Goal: Navigation & Orientation: Find specific page/section

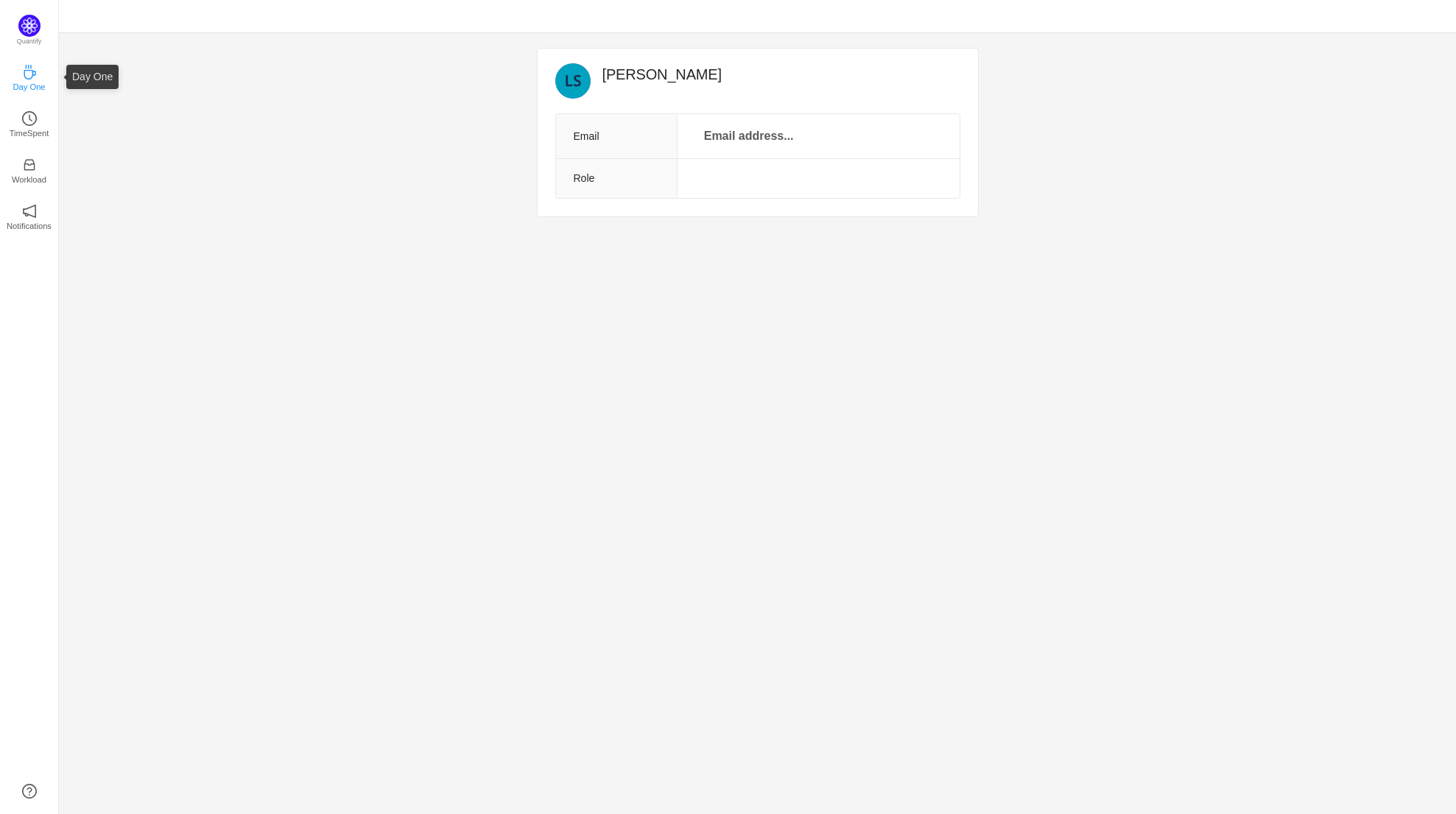
click at [28, 80] on p "Day One" at bounding box center [29, 87] width 32 height 14
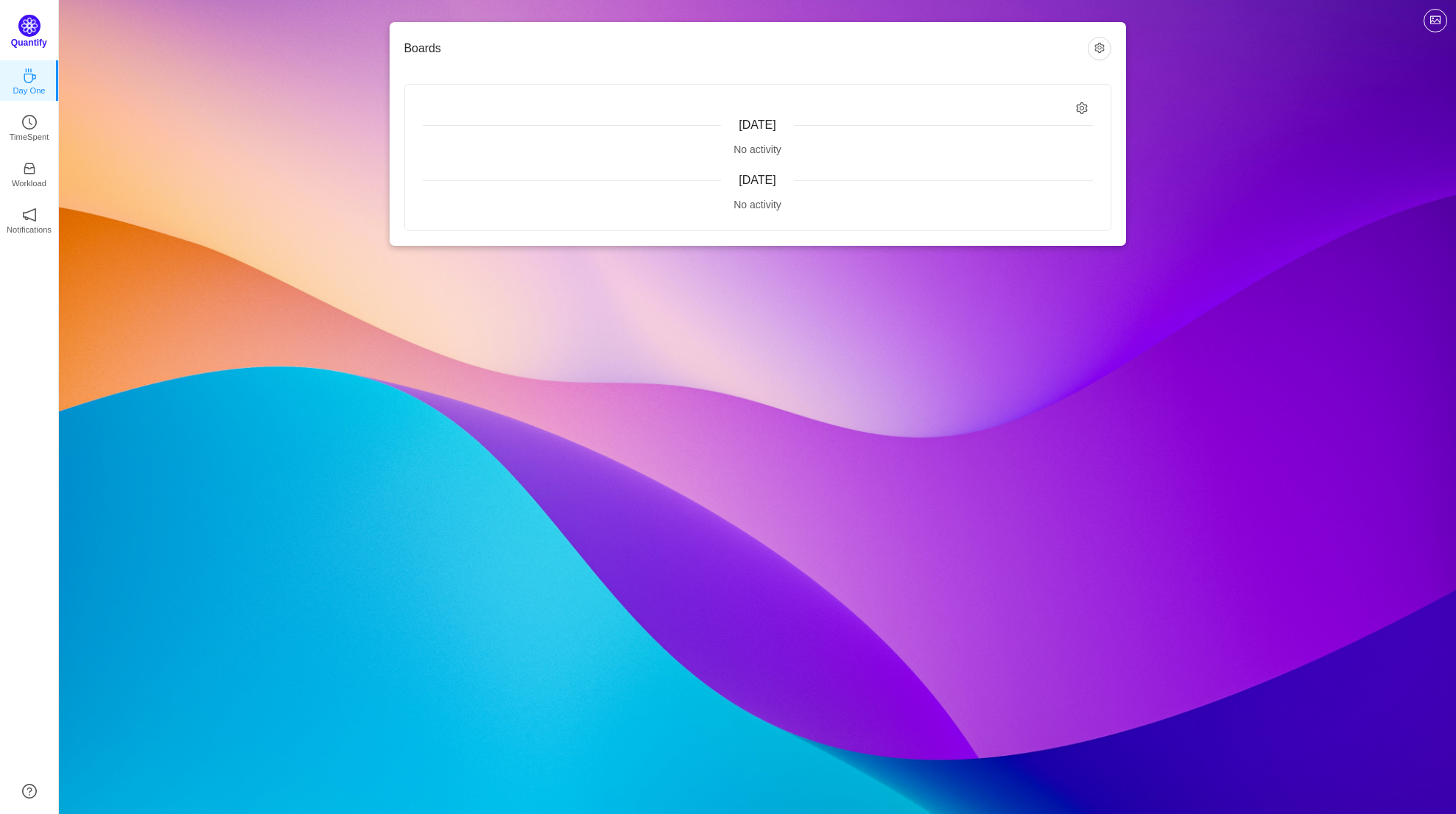
click at [30, 40] on p "Quantify" at bounding box center [29, 43] width 36 height 14
click at [28, 119] on icon "icon: clock-circle" at bounding box center [29, 118] width 15 height 15
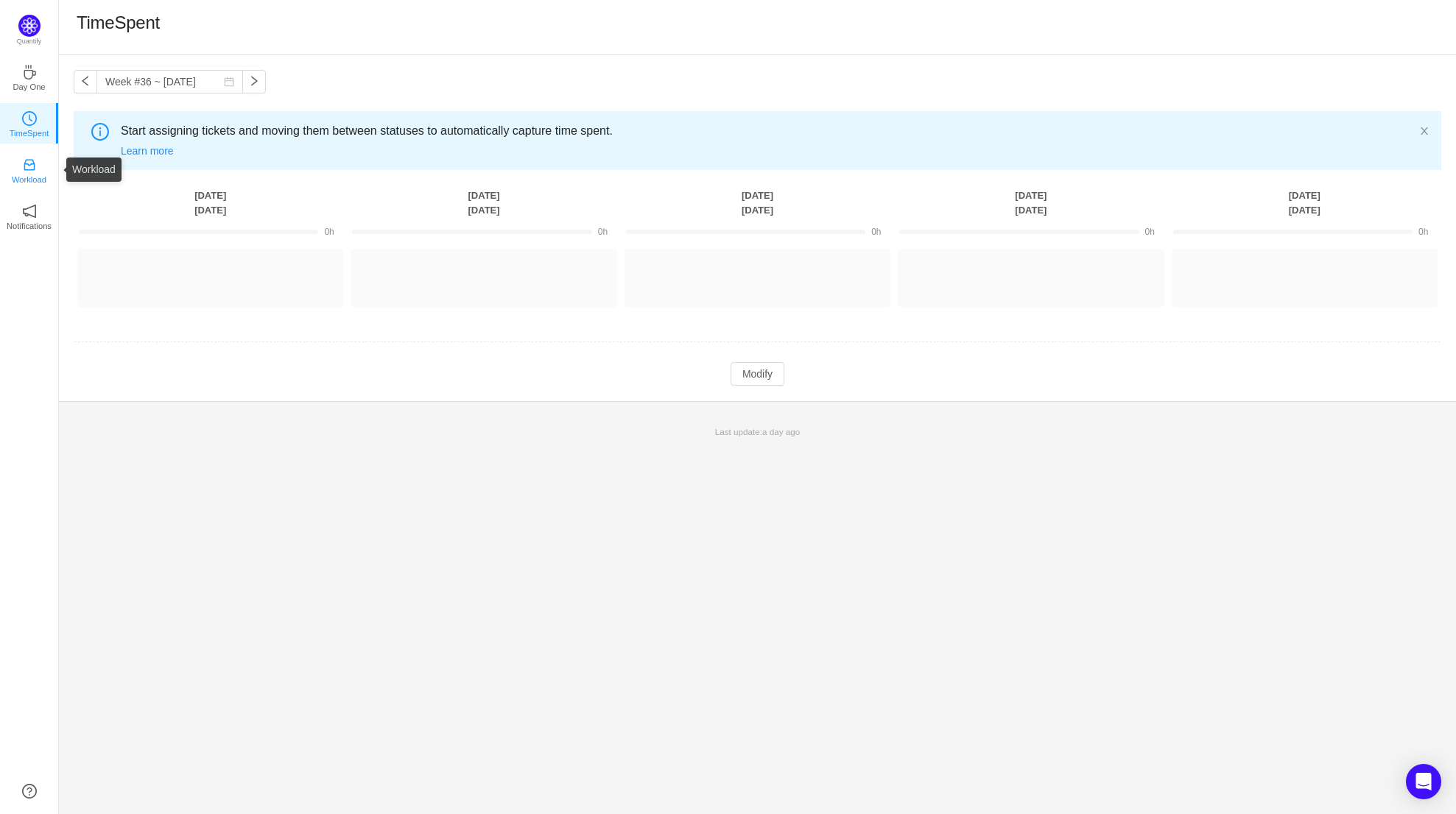
click at [30, 180] on p "Workload" at bounding box center [29, 180] width 35 height 14
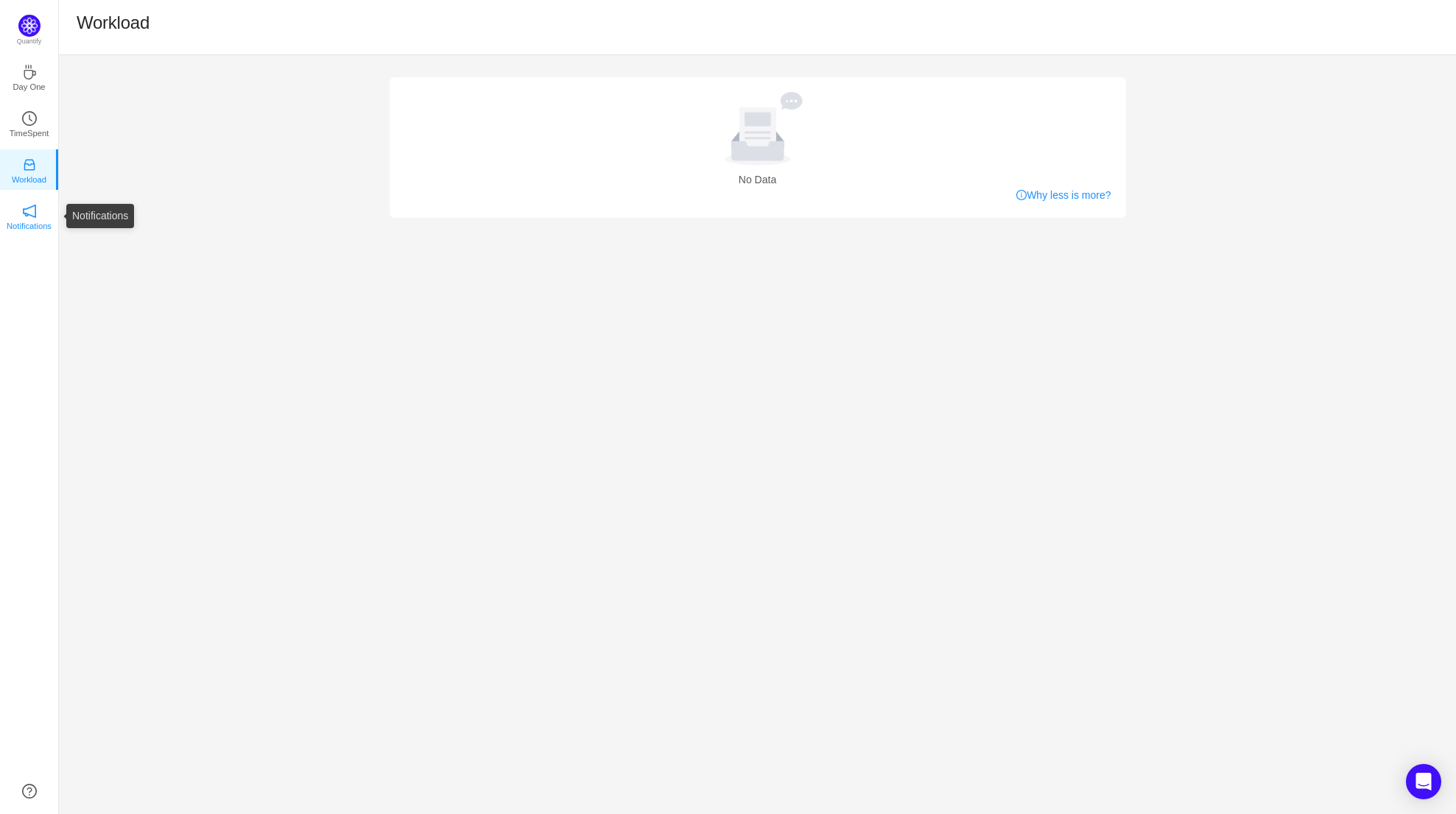
click at [23, 230] on p "Notifications" at bounding box center [29, 226] width 45 height 14
